Goal: Register for event/course

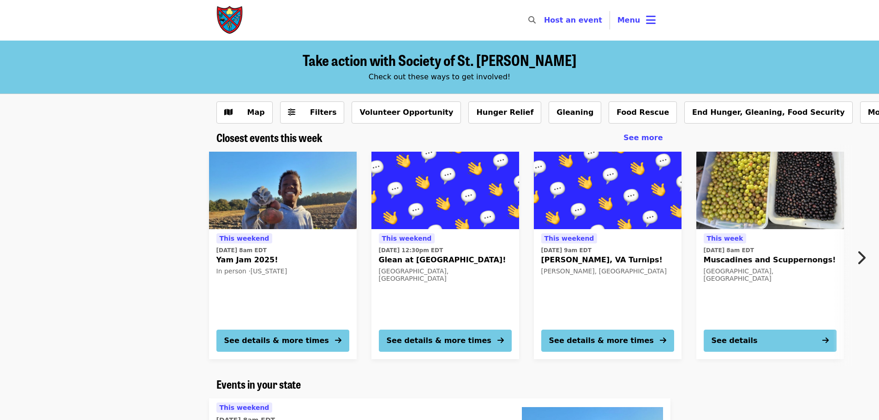
click at [626, 23] on span "Menu" at bounding box center [628, 20] width 23 height 9
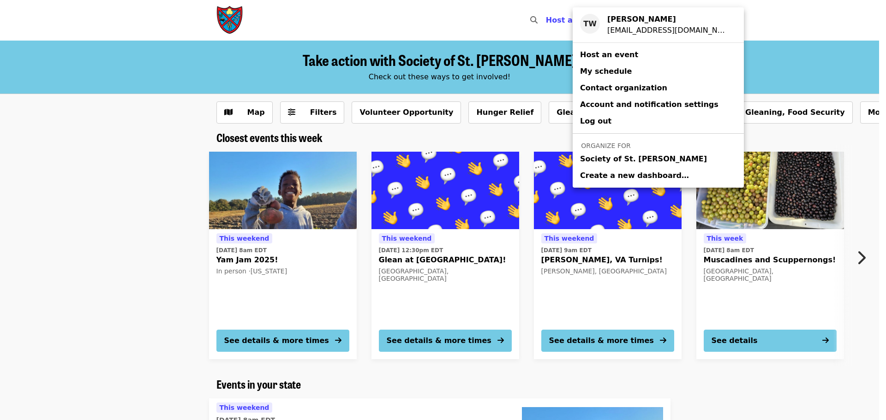
click at [604, 156] on span "Society of St. [PERSON_NAME]" at bounding box center [643, 159] width 127 height 11
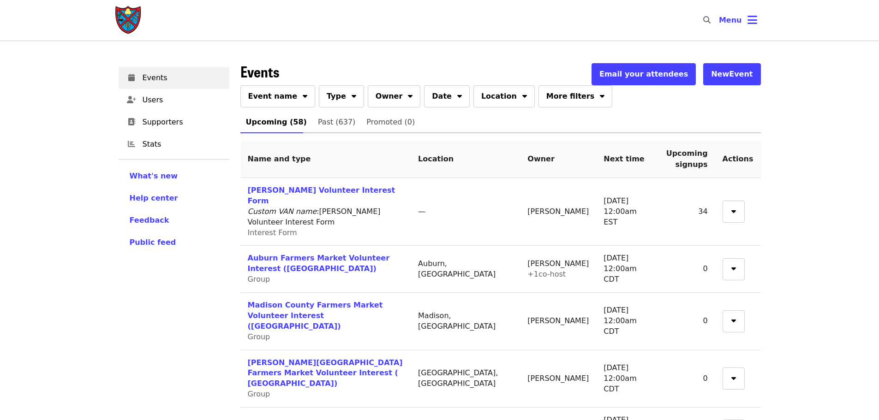
click at [276, 102] on button "Event name" at bounding box center [277, 96] width 75 height 22
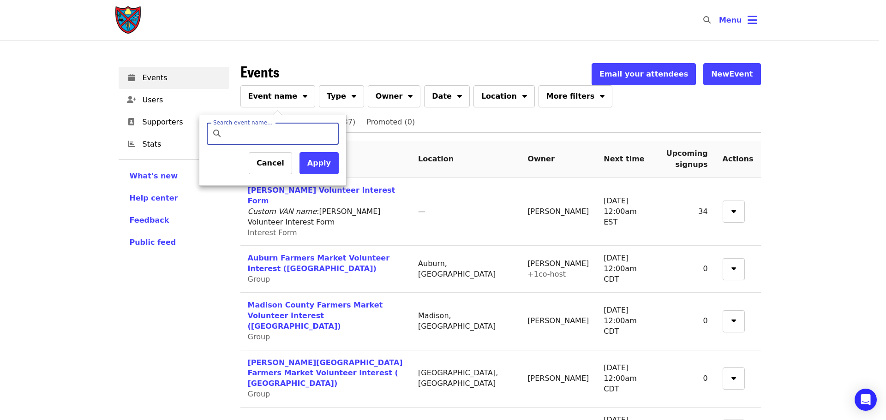
click at [285, 132] on input "Search event name…" at bounding box center [280, 134] width 109 height 22
type input "*******"
click at [317, 162] on button "Apply" at bounding box center [318, 163] width 39 height 22
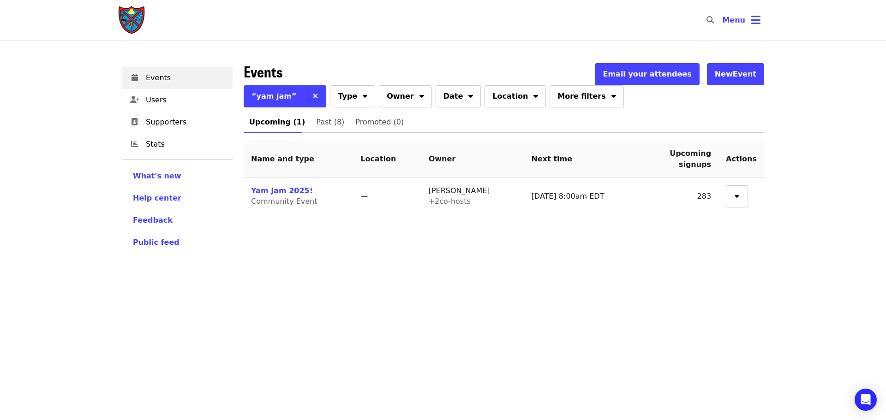
click at [274, 189] on link "Yam Jam 2025!" at bounding box center [282, 190] width 62 height 9
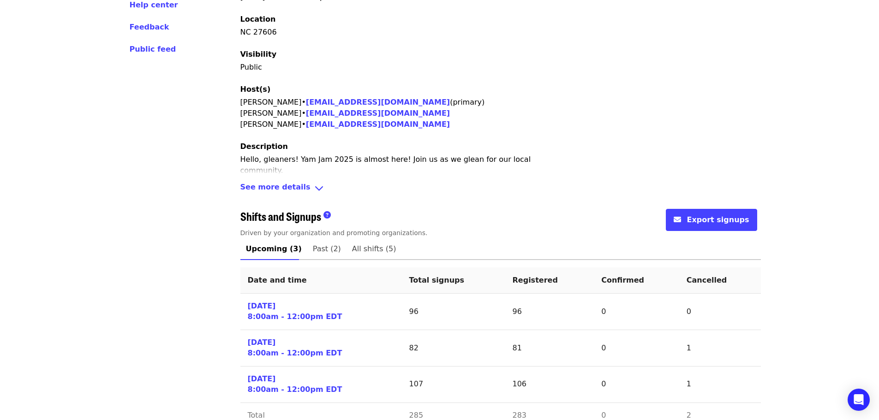
scroll to position [214, 0]
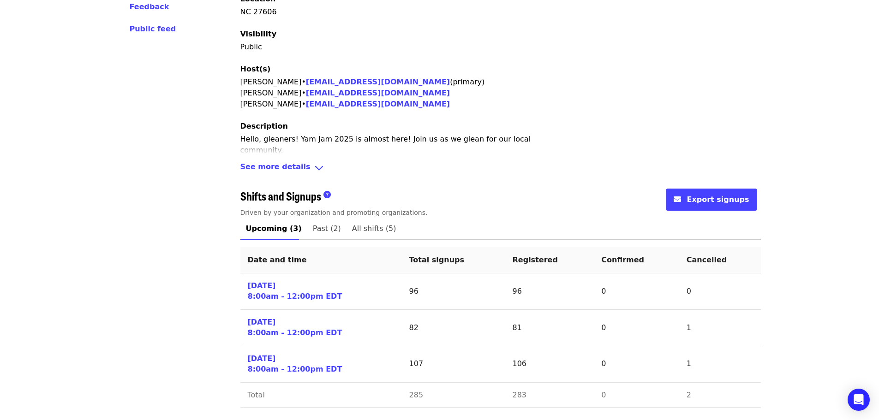
click at [289, 286] on link "[DATE] 8:00am - 12:00pm EDT" at bounding box center [295, 291] width 95 height 21
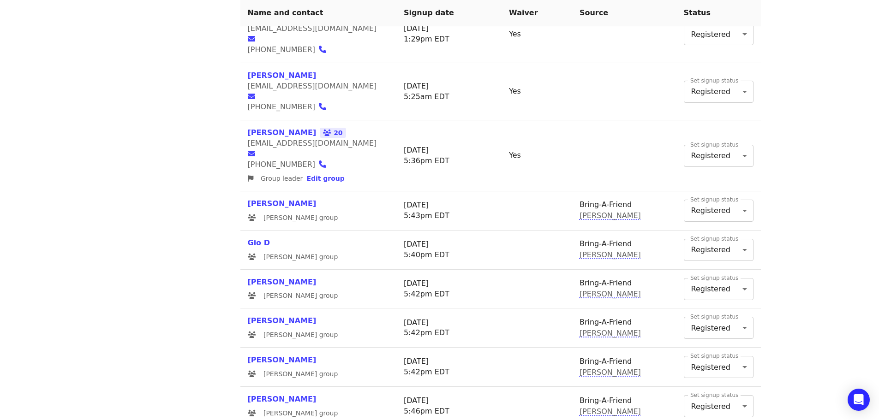
scroll to position [1173, 0]
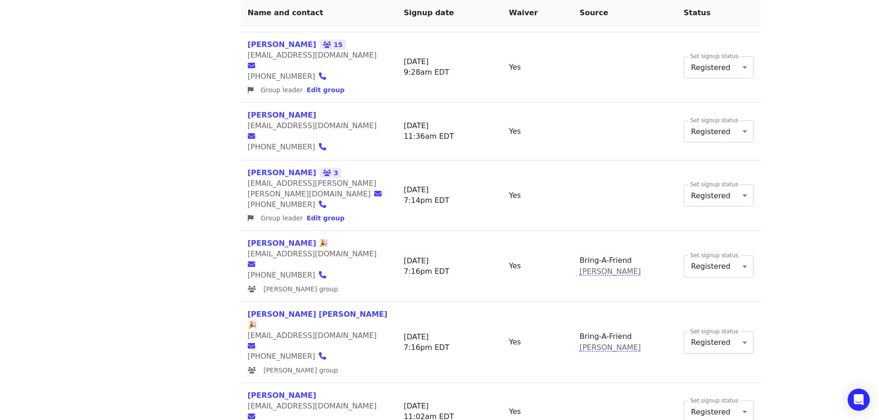
scroll to position [1203, 0]
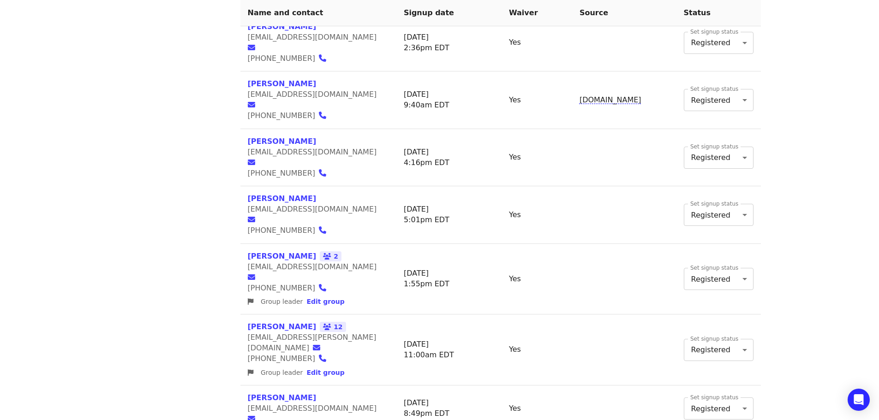
scroll to position [501, 0]
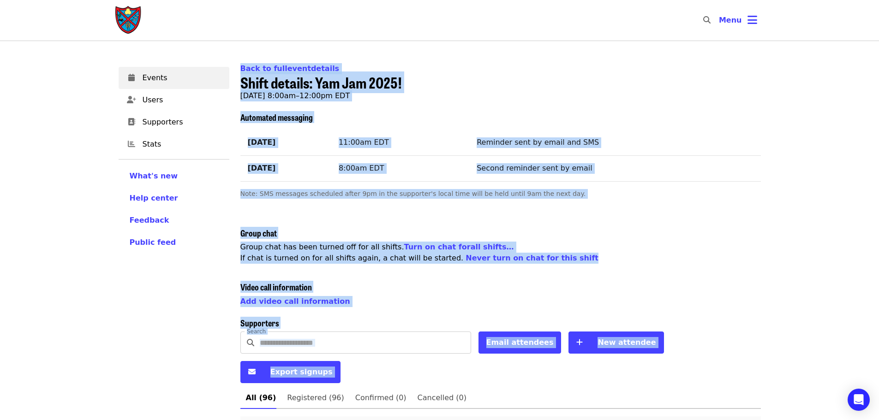
click at [362, 239] on div "Group chat Group chat has been turned off for all shifts . Turn on chat for all…" at bounding box center [500, 239] width 521 height 66
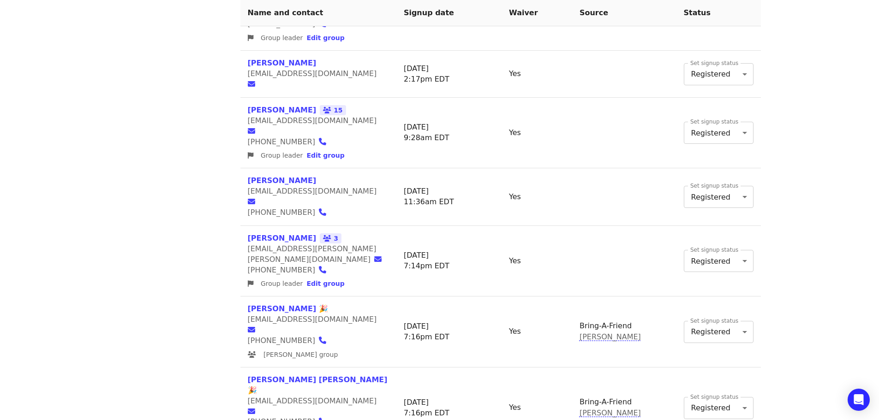
scroll to position [1203, 0]
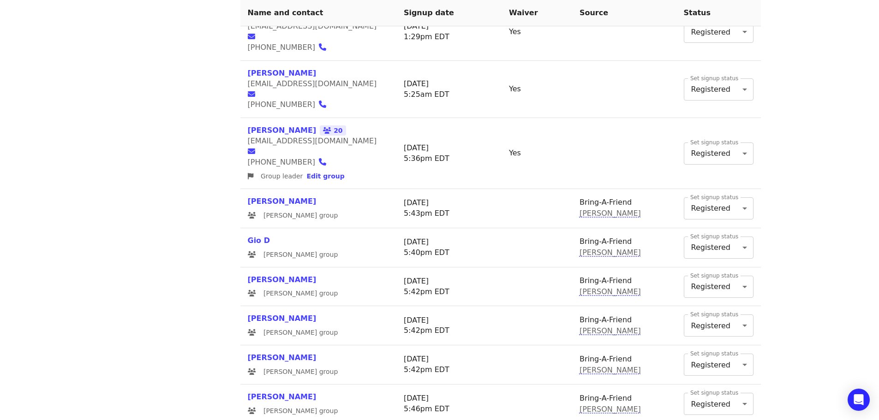
scroll to position [1173, 0]
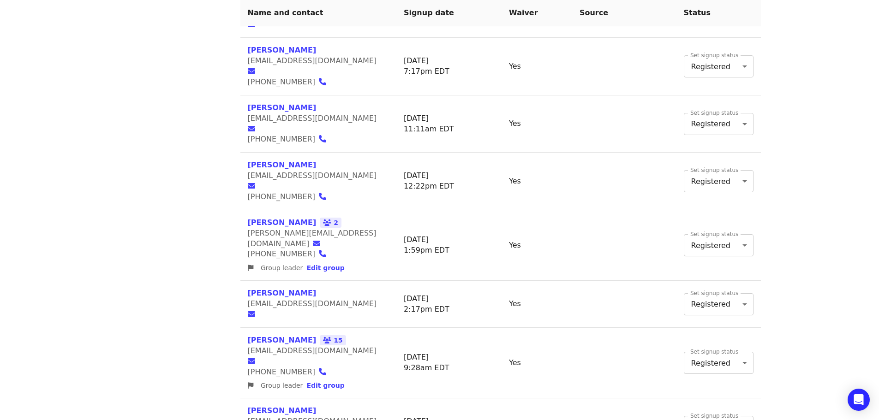
scroll to position [923, 0]
